Goal: Information Seeking & Learning: Find specific fact

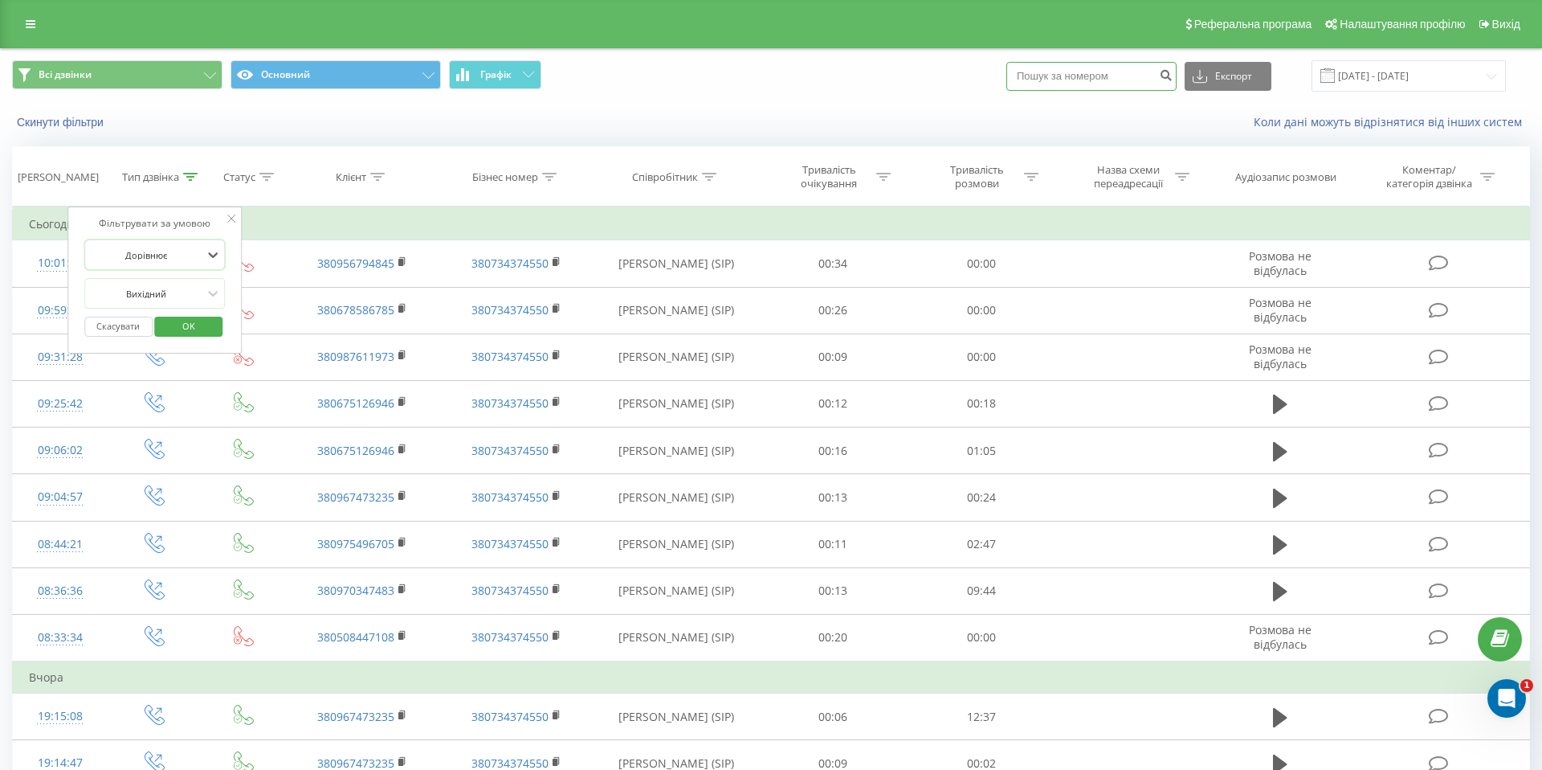
click at [1162, 76] on input at bounding box center [1092, 76] width 170 height 29
click at [1125, 80] on input at bounding box center [1092, 76] width 170 height 29
paste input "0994171721"
type input "0994171721"
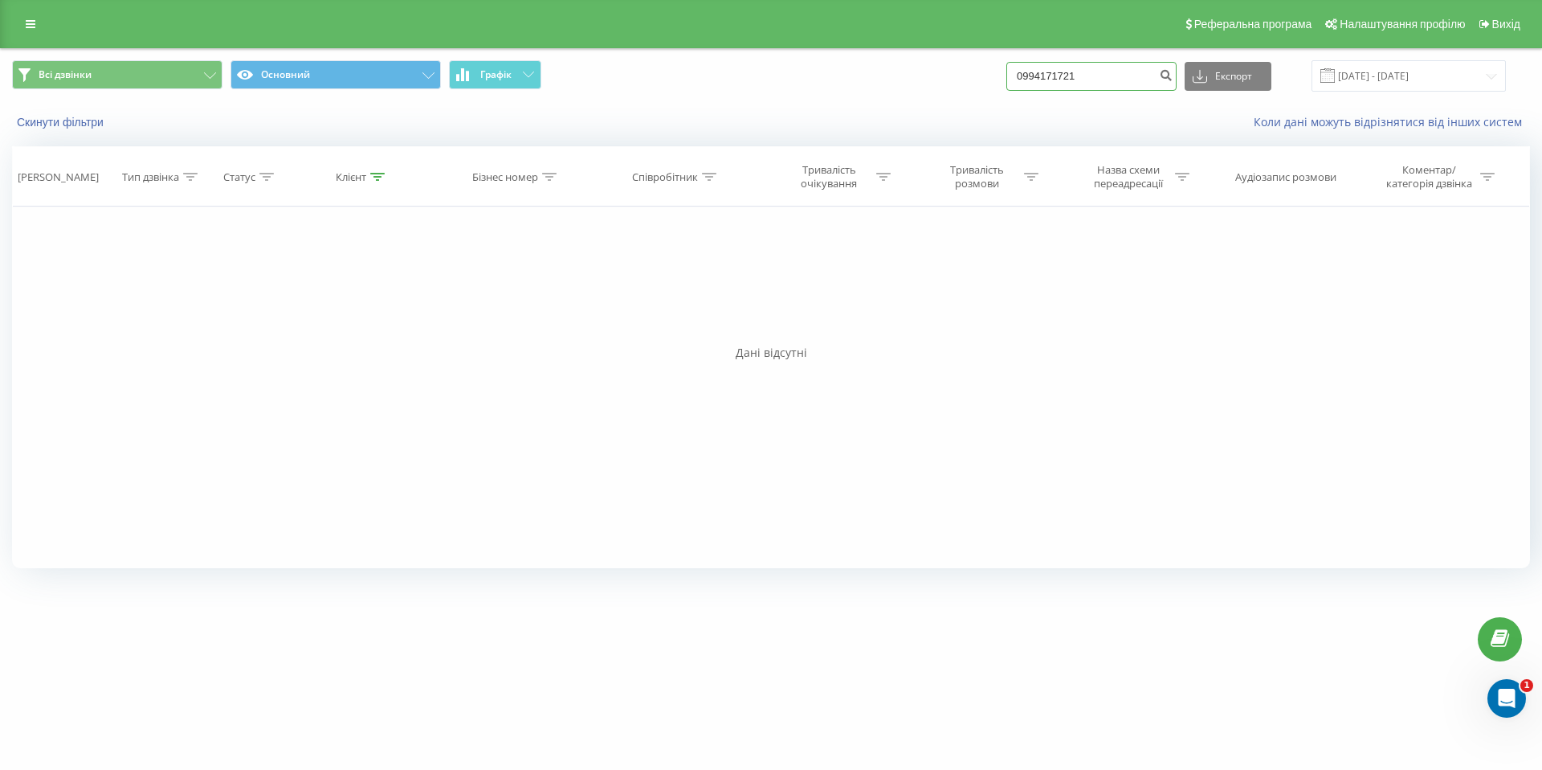
click at [1129, 76] on input "0994171721" at bounding box center [1092, 76] width 170 height 29
drag, startPoint x: 1129, startPoint y: 76, endPoint x: 970, endPoint y: 76, distance: 158.2
click at [970, 76] on div "Всі дзвінки Основний Графік 0994171721 Експорт .csv .xls .xlsx [DATE] - [DATE]" at bounding box center [771, 75] width 1518 height 31
paste input "734577839"
type input "0734577839"
